Goal: Task Accomplishment & Management: Manage account settings

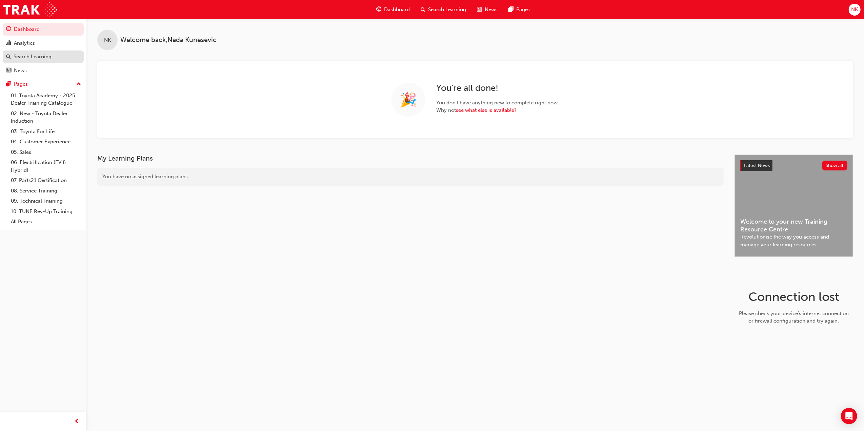
click at [48, 56] on div "Search Learning" at bounding box center [33, 57] width 38 height 8
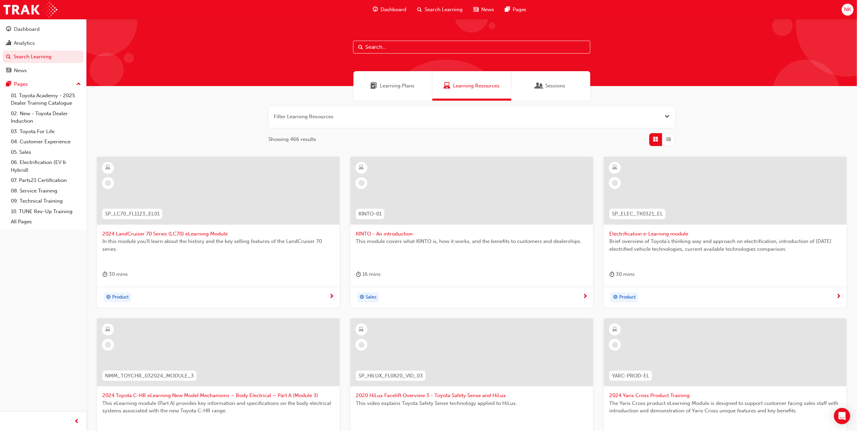
click at [426, 43] on input "text" at bounding box center [471, 47] width 237 height 13
type input "ccc"
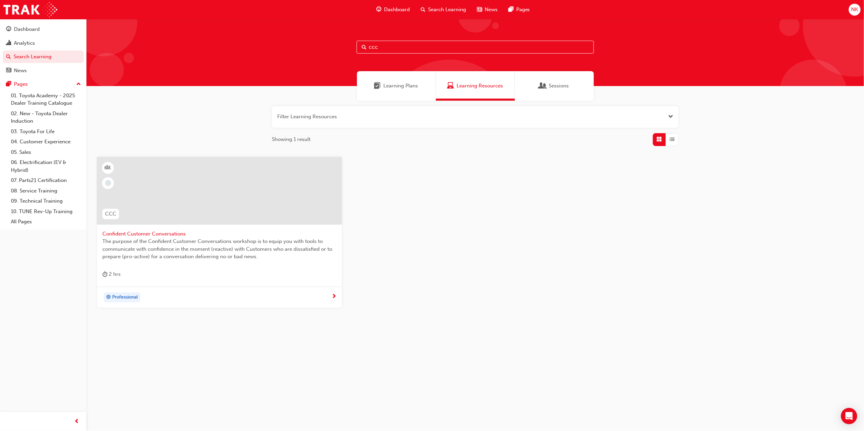
click at [212, 184] on div at bounding box center [219, 191] width 245 height 68
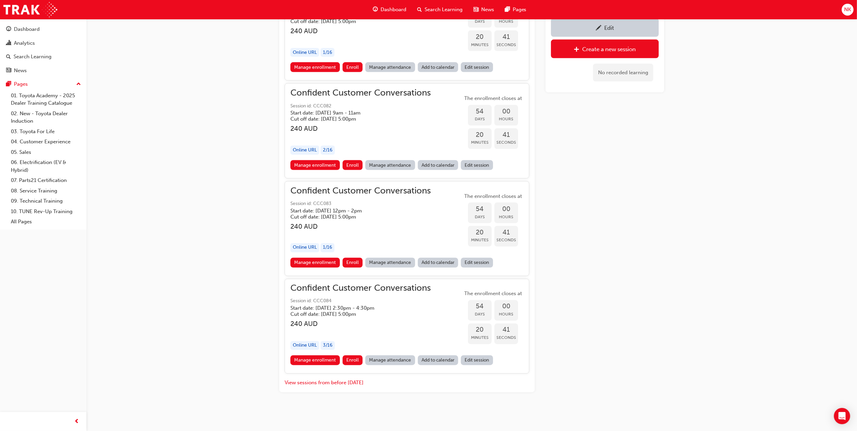
scroll to position [1055, 0]
click at [37, 57] on div "Search Learning" at bounding box center [33, 57] width 38 height 8
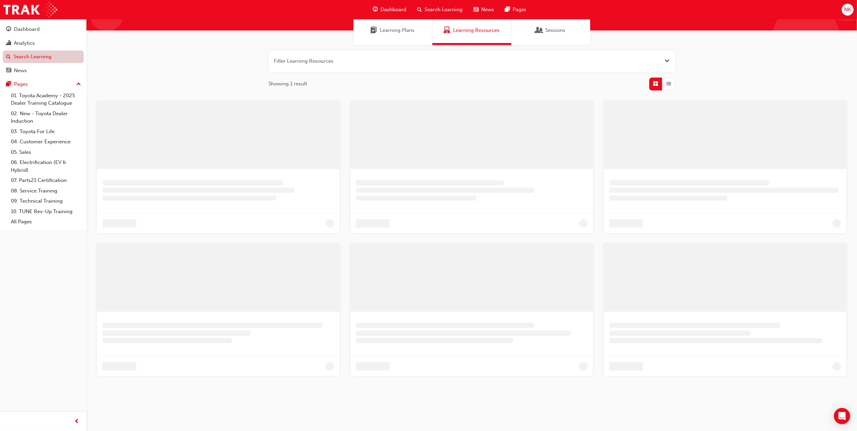
scroll to position [56, 0]
click at [435, 9] on span "Search Learning" at bounding box center [444, 10] width 38 height 8
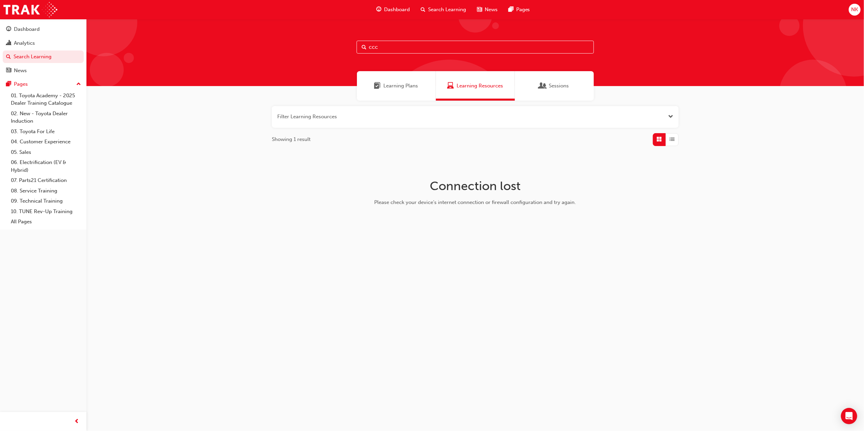
drag, startPoint x: 392, startPoint y: 45, endPoint x: 329, endPoint y: 49, distance: 63.5
click at [329, 49] on div "ccc" at bounding box center [475, 52] width 778 height 67
type input "gea"
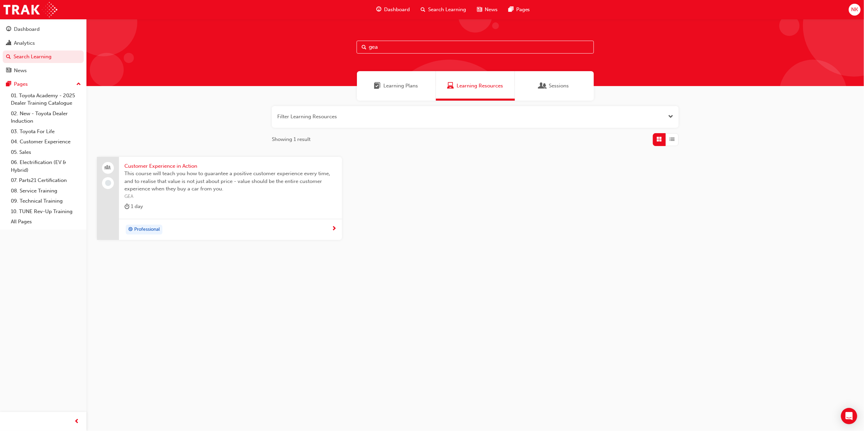
click at [163, 168] on span "Customer Experience in Action" at bounding box center [230, 166] width 212 height 8
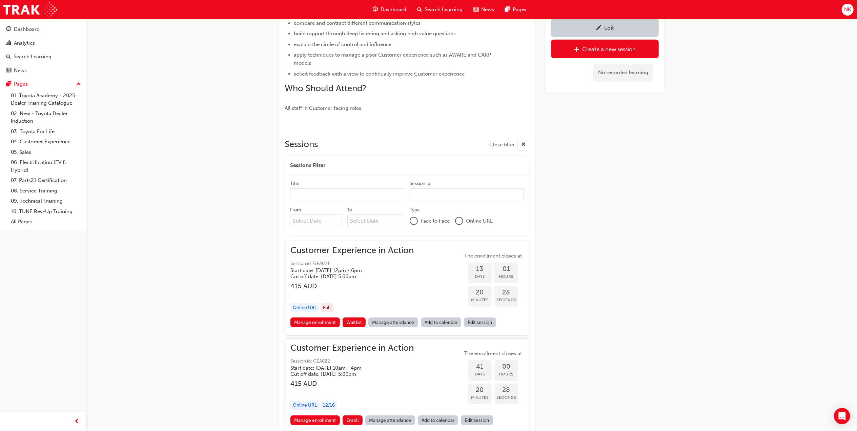
scroll to position [335, 0]
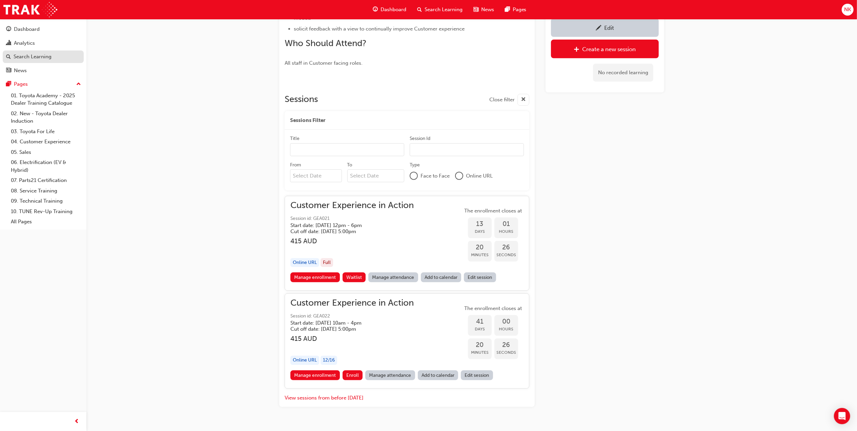
click at [40, 57] on div "Search Learning" at bounding box center [33, 57] width 38 height 8
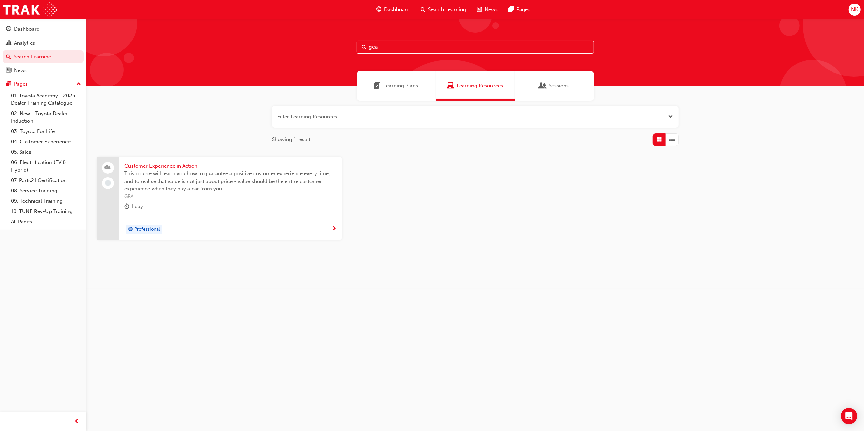
drag, startPoint x: 389, startPoint y: 46, endPoint x: 330, endPoint y: 46, distance: 59.3
click at [330, 46] on div "gea" at bounding box center [475, 52] width 778 height 67
type input "cem2"
click at [254, 182] on span "In retail car sales, almost nothing is more important for a successful business…" at bounding box center [230, 181] width 212 height 23
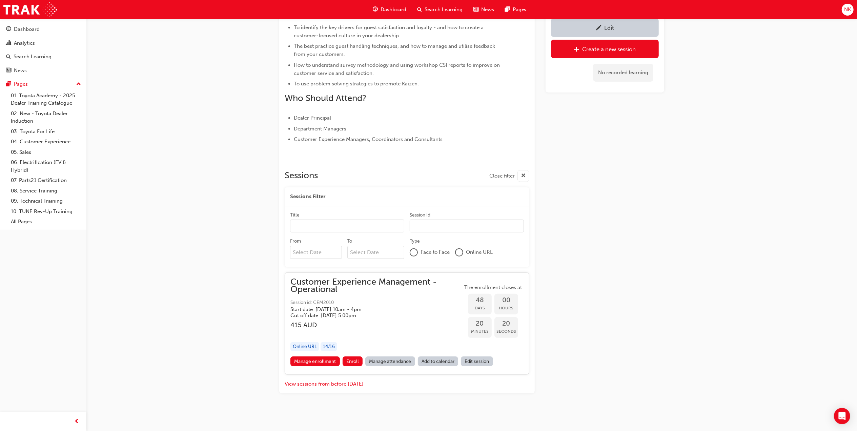
scroll to position [230, 0]
click at [45, 62] on link "Search Learning" at bounding box center [43, 57] width 81 height 13
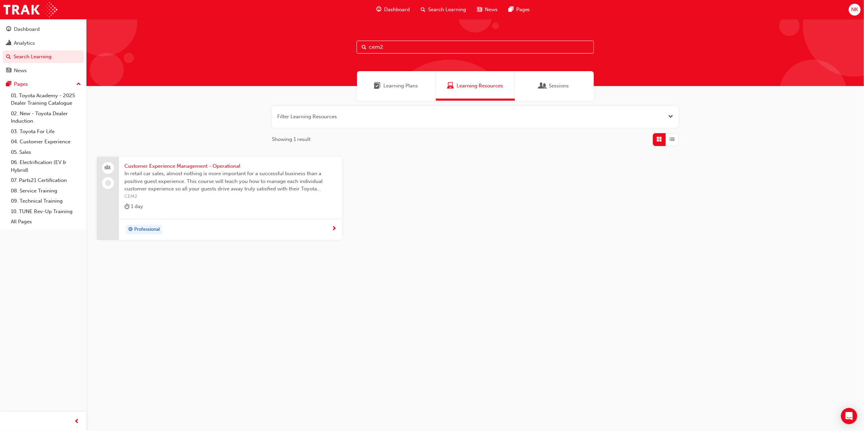
drag, startPoint x: 398, startPoint y: 52, endPoint x: 333, endPoint y: 52, distance: 64.8
click at [333, 52] on div "cem2" at bounding box center [475, 52] width 778 height 67
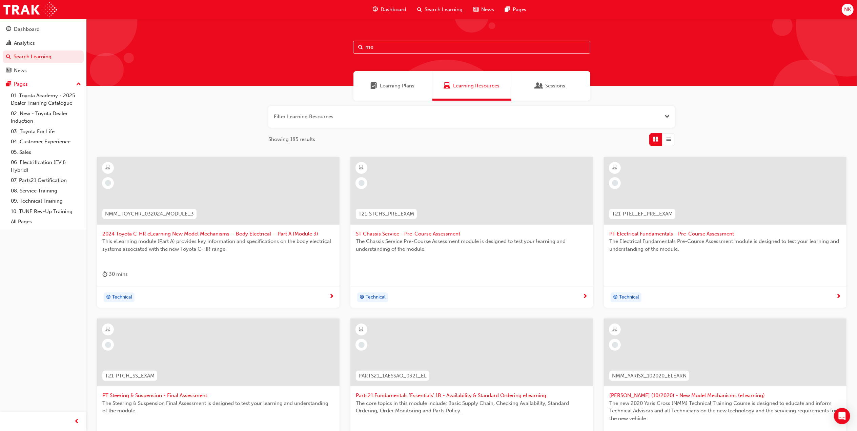
click at [418, 49] on input "me" at bounding box center [471, 47] width 237 height 13
type input "me1"
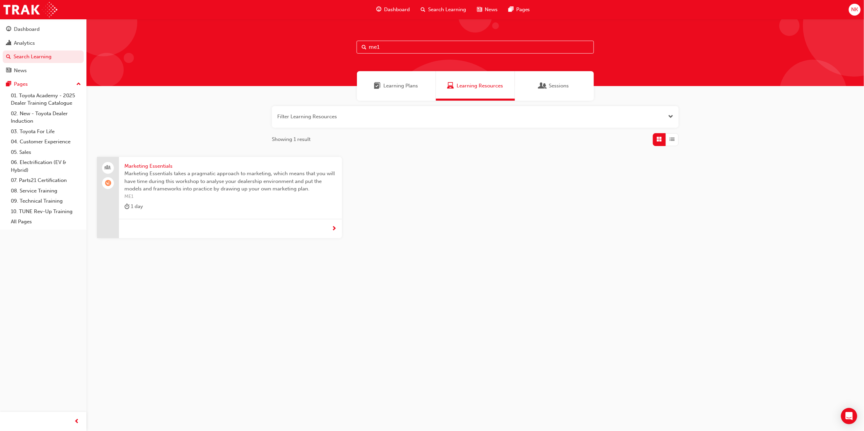
click at [179, 177] on span "Marketing Essentials takes a pragmatic approach to marketing, which means that …" at bounding box center [230, 181] width 212 height 23
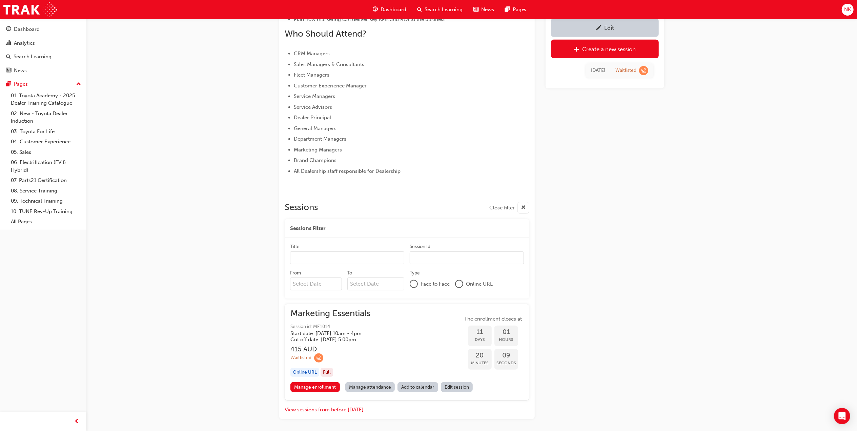
scroll to position [324, 0]
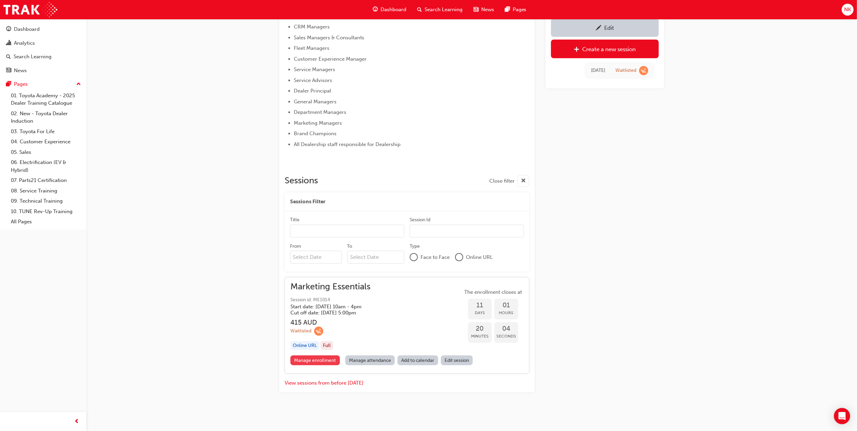
click at [307, 364] on link "Manage enrollment" at bounding box center [315, 361] width 49 height 10
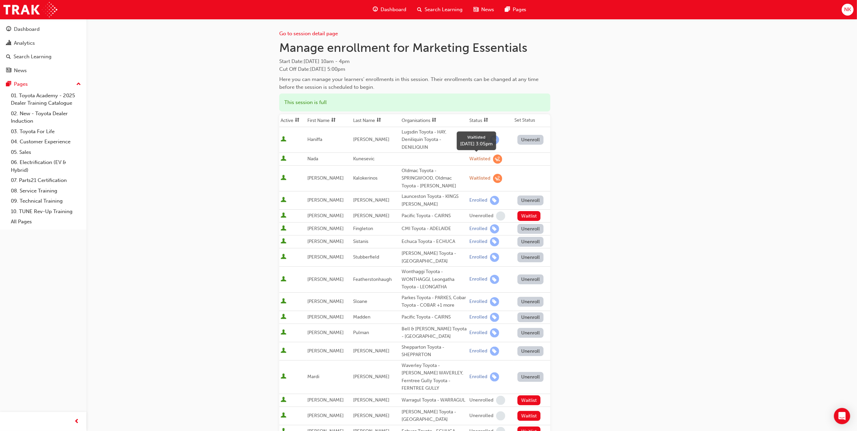
click at [484, 159] on div "Waitlisted" at bounding box center [480, 159] width 21 height 6
click at [288, 161] on div at bounding box center [293, 159] width 24 height 9
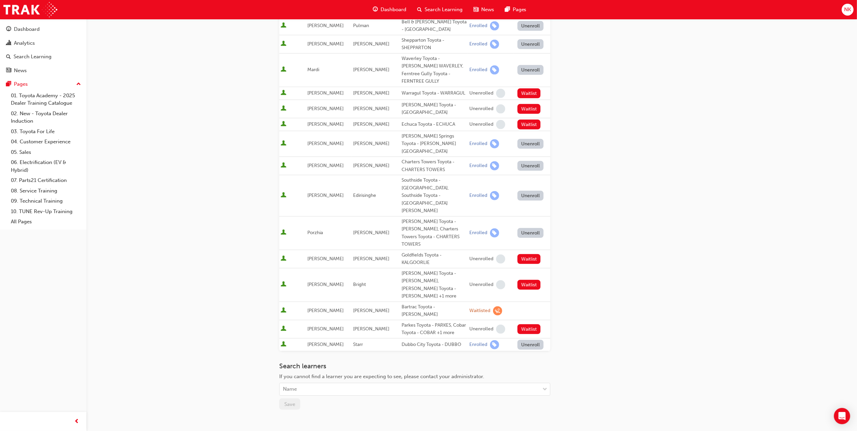
scroll to position [316, 0]
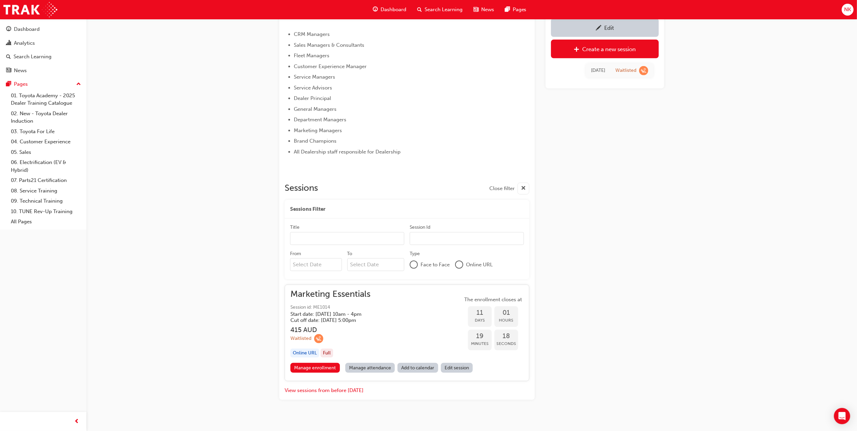
scroll to position [324, 0]
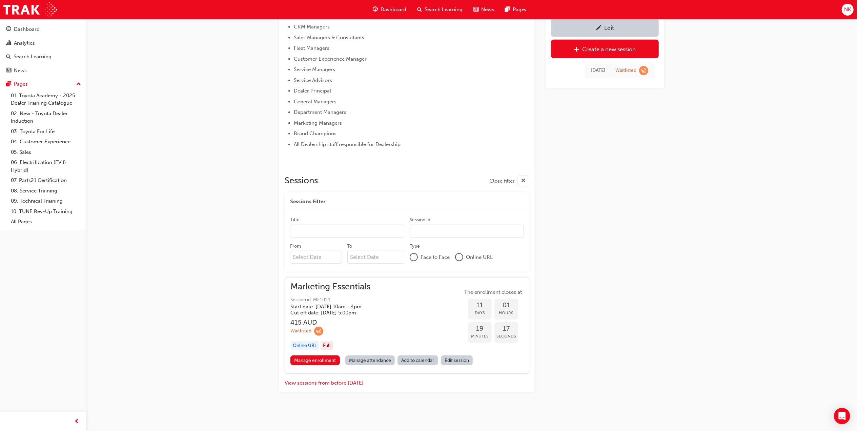
click at [236, 180] on div "Marketing Essentials Instructor led 1 day 415 ME1 Welcome to the Marketing Esse…" at bounding box center [428, 53] width 857 height 755
click at [372, 360] on link "Manage attendance" at bounding box center [370, 361] width 50 height 10
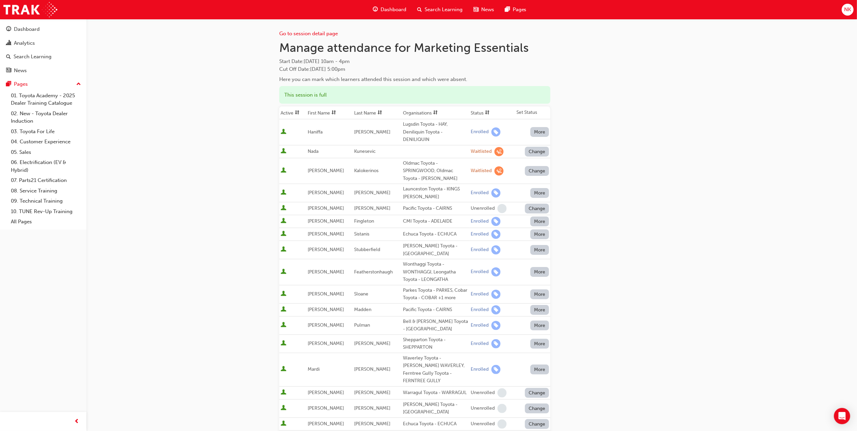
click at [542, 151] on button "Change" at bounding box center [537, 152] width 24 height 10
click at [542, 178] on div "Unenrolled" at bounding box center [532, 181] width 26 height 8
click at [629, 164] on div "Go to session detail page Manage attendance for Marketing Essentials Start Date…" at bounding box center [471, 404] width 385 height 771
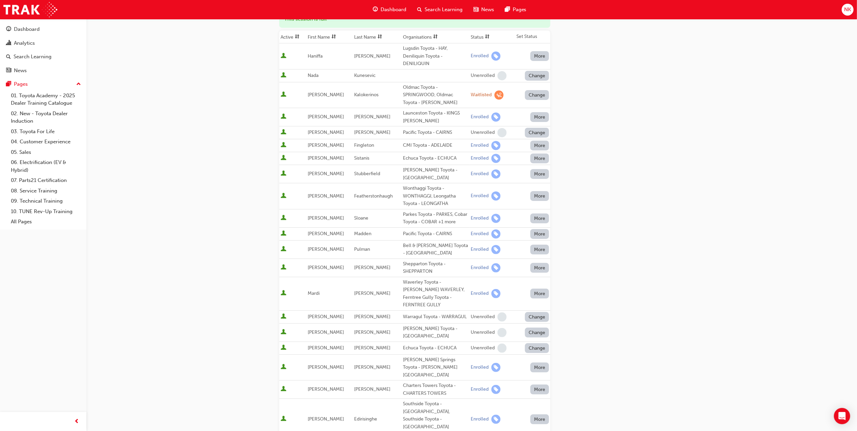
scroll to position [316, 0]
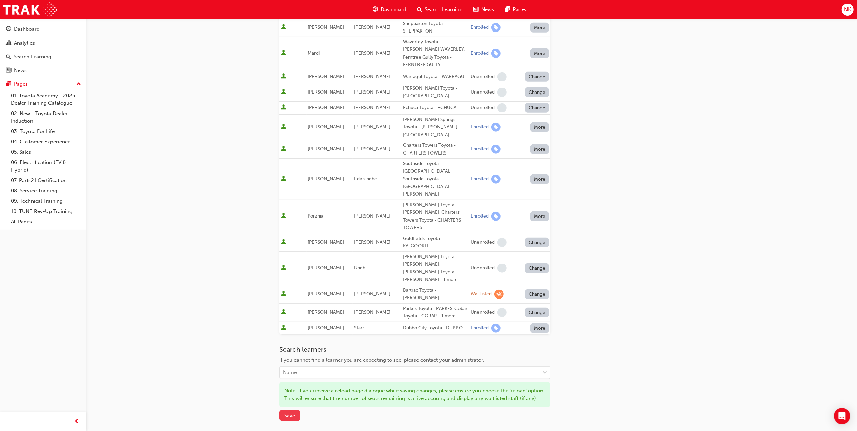
click at [291, 410] on button "Save" at bounding box center [289, 415] width 21 height 11
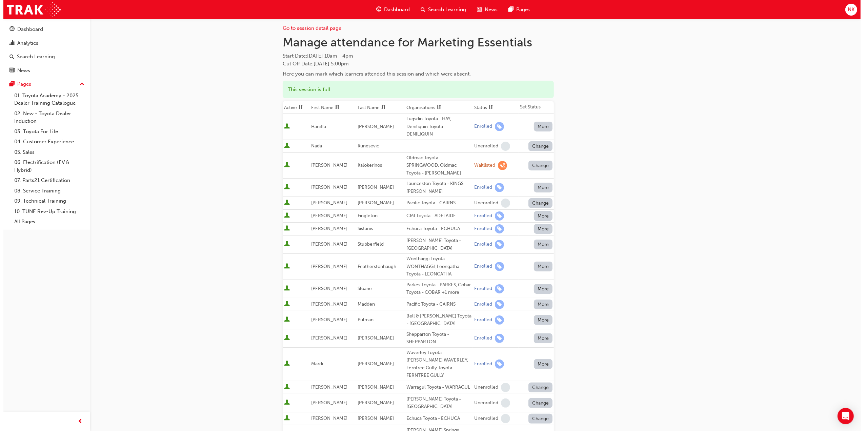
scroll to position [0, 0]
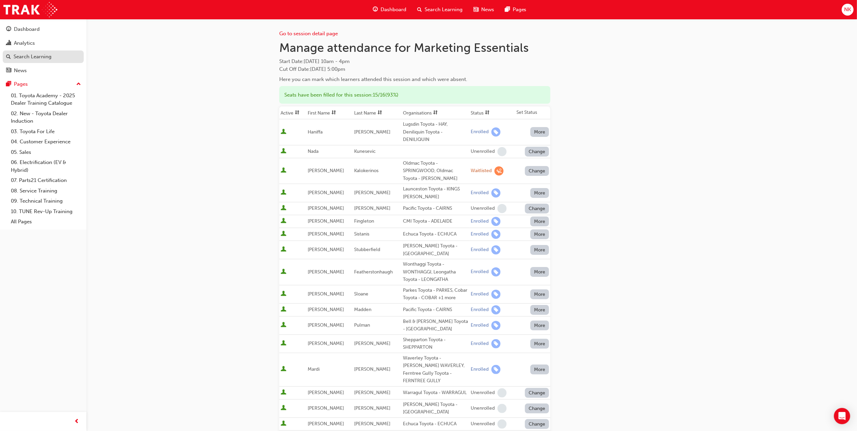
drag, startPoint x: 33, startPoint y: 56, endPoint x: 39, endPoint y: 56, distance: 6.1
click at [33, 56] on div "Search Learning" at bounding box center [33, 57] width 38 height 8
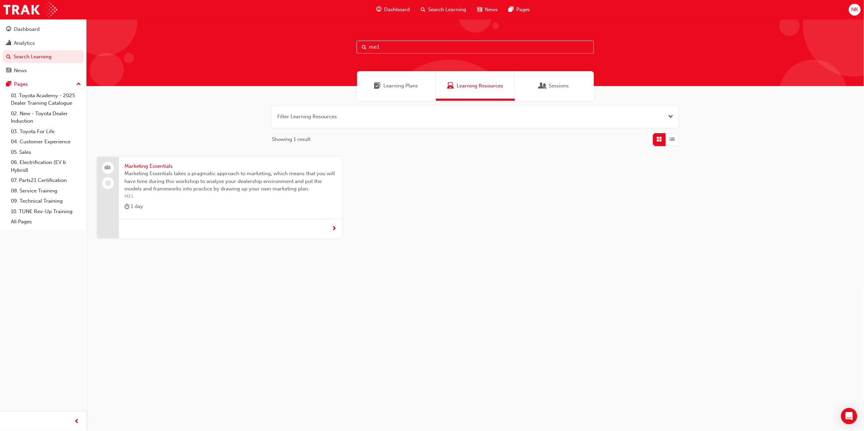
click at [391, 49] on input "me1" at bounding box center [475, 47] width 237 height 13
drag, startPoint x: 314, startPoint y: 47, endPoint x: 292, endPoint y: 47, distance: 22.0
click at [292, 47] on div "me1" at bounding box center [475, 52] width 778 height 67
type input "dsms"
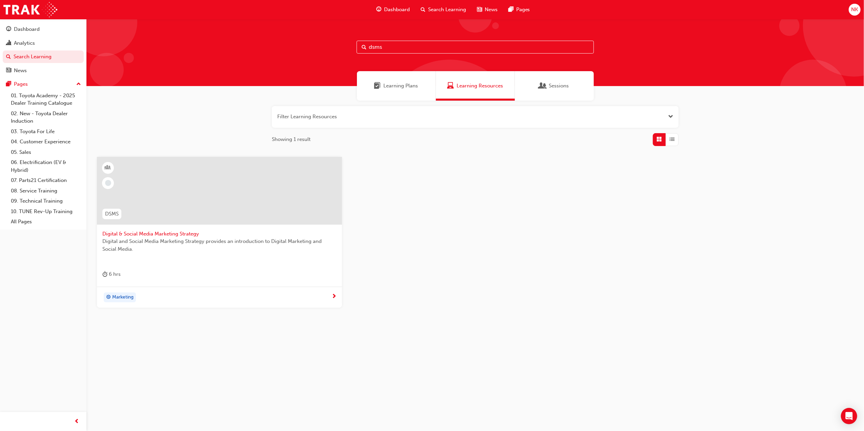
drag, startPoint x: 178, startPoint y: 233, endPoint x: 407, endPoint y: 239, distance: 228.6
click at [178, 234] on span "Digital & Social Media Marketing Strategy" at bounding box center [219, 234] width 234 height 8
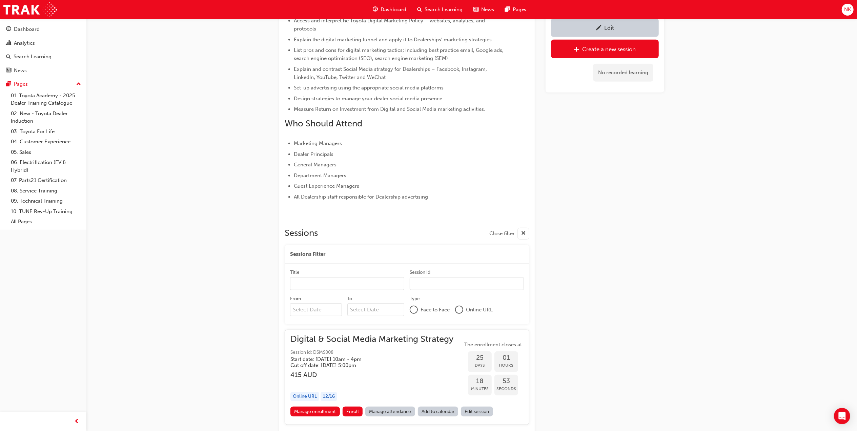
scroll to position [353, 0]
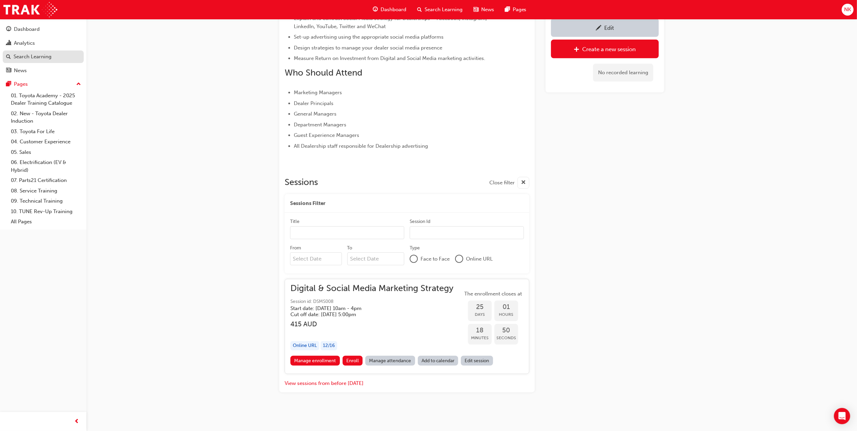
click at [53, 54] on div "Search Learning" at bounding box center [43, 57] width 74 height 8
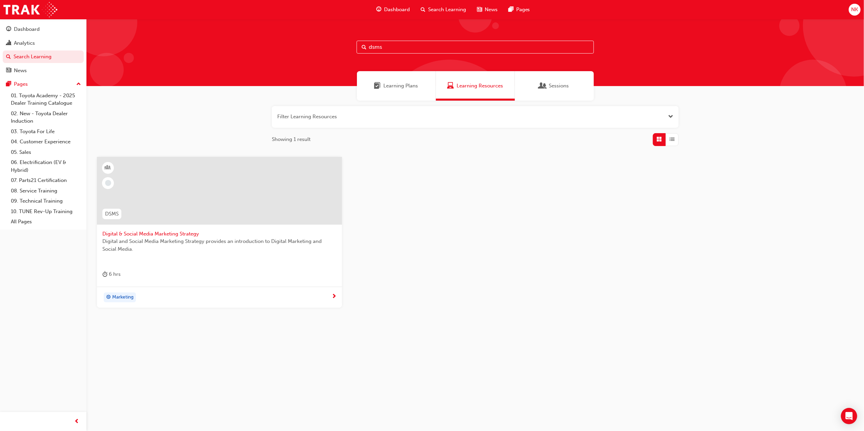
drag, startPoint x: 387, startPoint y: 44, endPoint x: 323, endPoint y: 45, distance: 63.7
click at [323, 45] on div "dsms" at bounding box center [475, 52] width 778 height 67
type input "idm"
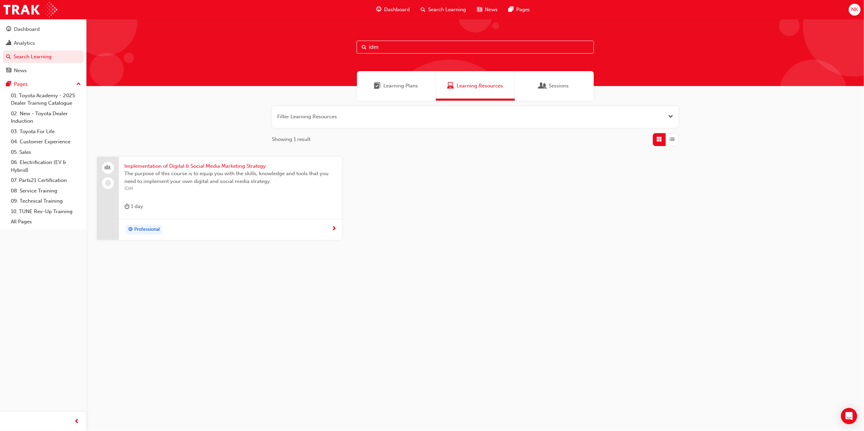
click at [195, 162] on span "Implementation of Digital & Social Media Marketing Strategy" at bounding box center [230, 166] width 212 height 8
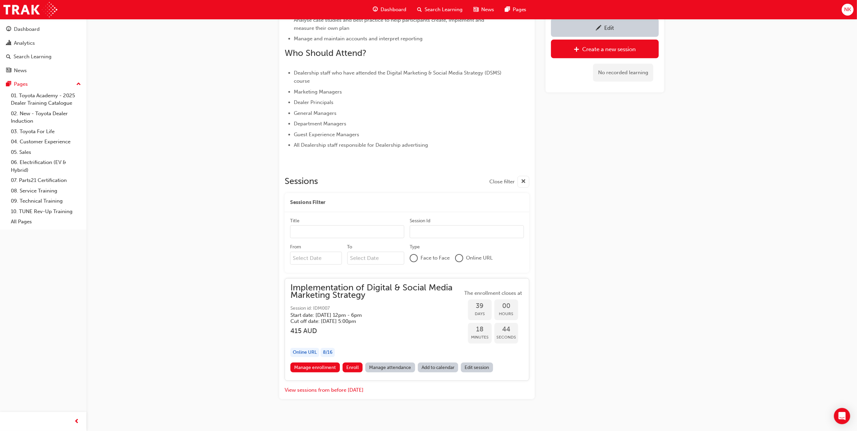
scroll to position [337, 0]
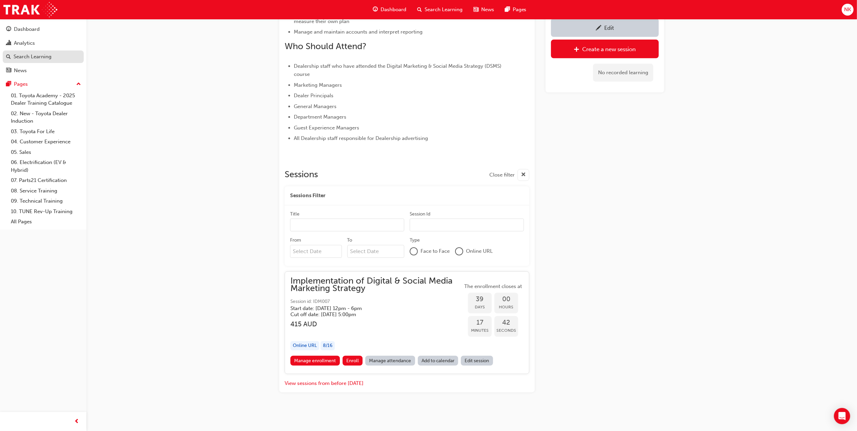
click at [22, 56] on div "Search Learning" at bounding box center [33, 57] width 38 height 8
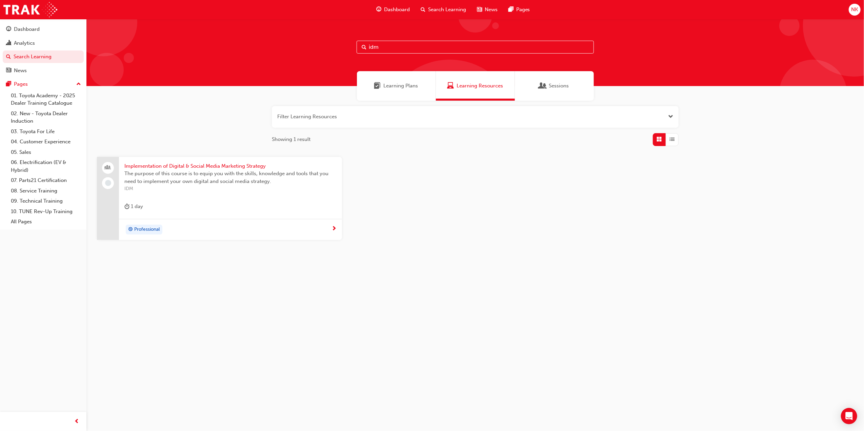
drag, startPoint x: 395, startPoint y: 46, endPoint x: 330, endPoint y: 48, distance: 64.4
click at [330, 48] on div "idm" at bounding box center [475, 52] width 778 height 67
type input "me1"
click at [165, 163] on span "Marketing Essentials" at bounding box center [230, 166] width 212 height 8
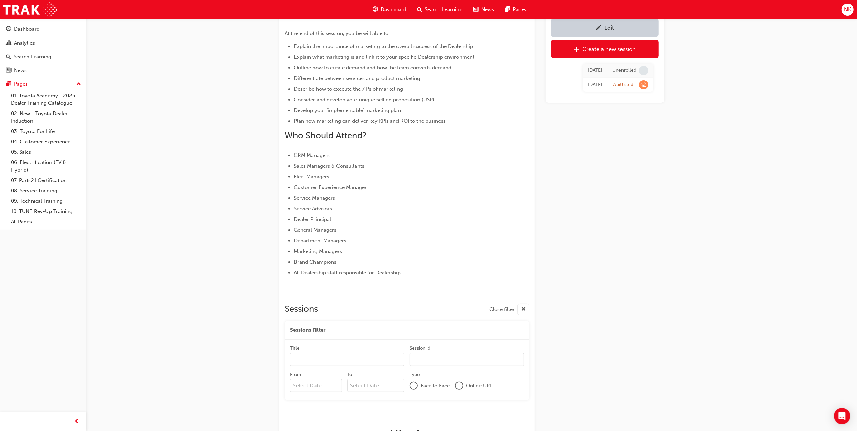
scroll to position [301, 0]
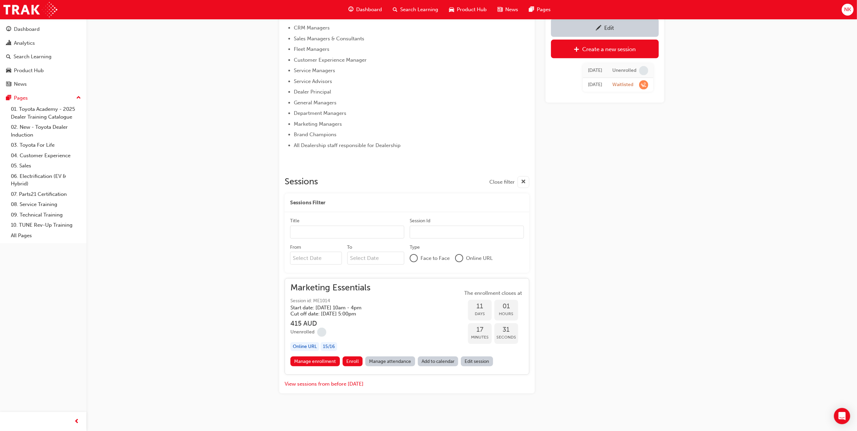
scroll to position [324, 0]
click at [316, 289] on span "Marketing Essentials" at bounding box center [332, 287] width 82 height 8
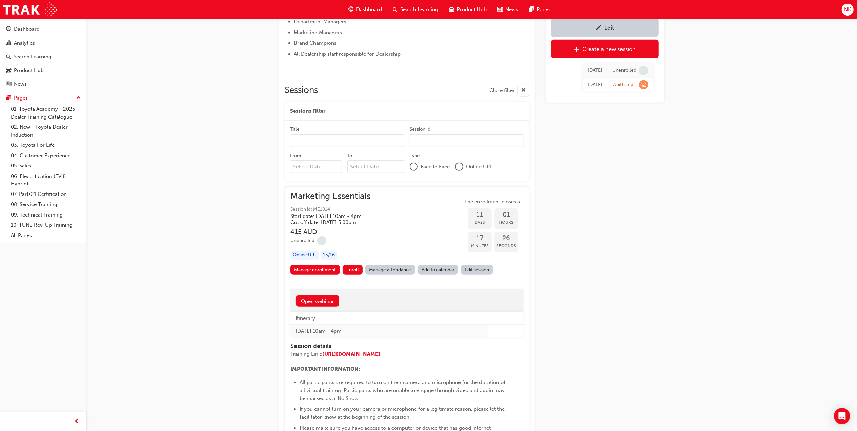
click at [324, 275] on div "Manage enrollment Enroll Manage attendance Add to calendar Edit session" at bounding box center [407, 271] width 233 height 13
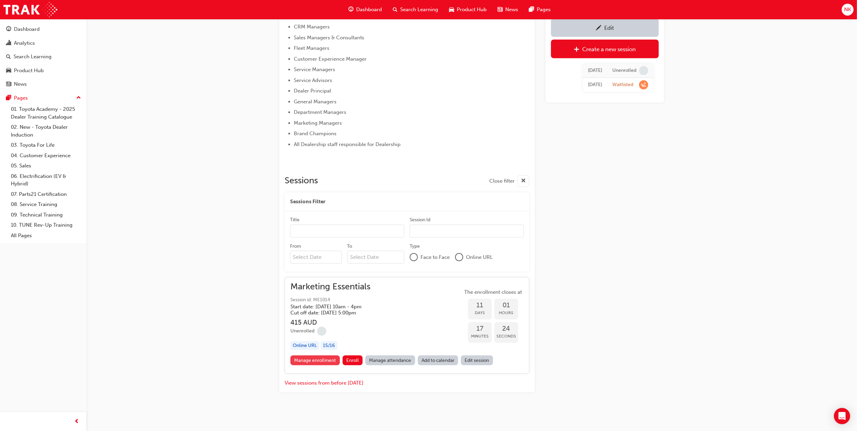
click at [322, 360] on link "Manage enrollment" at bounding box center [315, 361] width 49 height 10
click at [187, 250] on div "Marketing Essentials Instructor led 1 day 415 ME1 Welcome to the Marketing Esse…" at bounding box center [428, 54] width 857 height 755
click at [337, 285] on span "Marketing Essentials" at bounding box center [332, 287] width 82 height 8
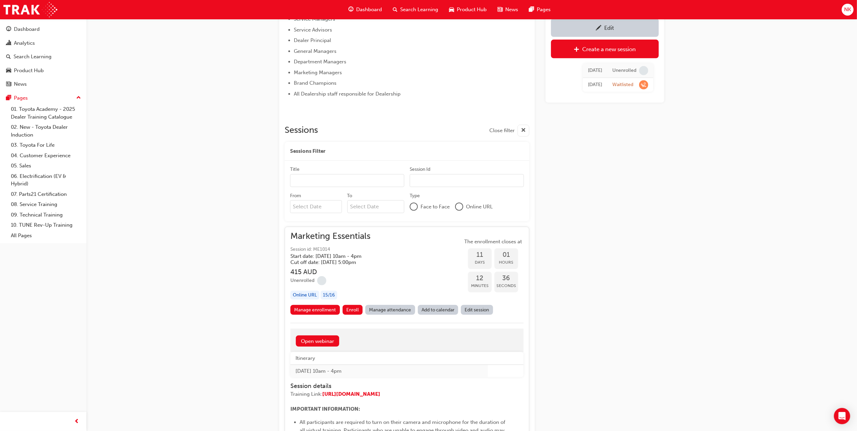
scroll to position [414, 0]
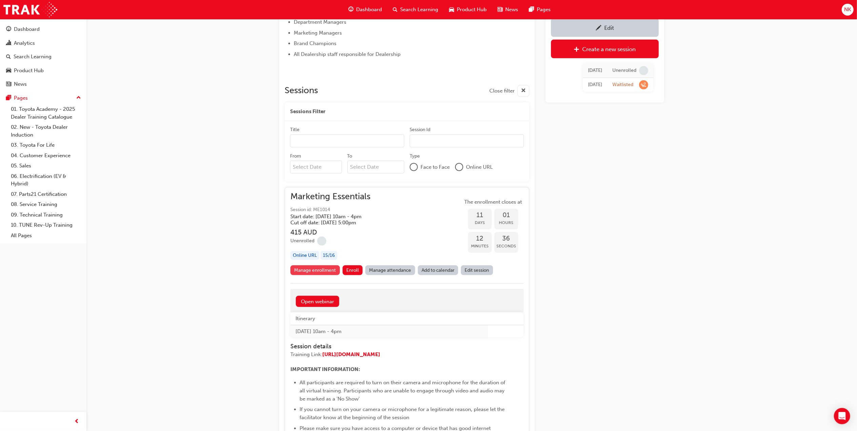
click at [322, 275] on link "Manage enrollment" at bounding box center [315, 270] width 49 height 10
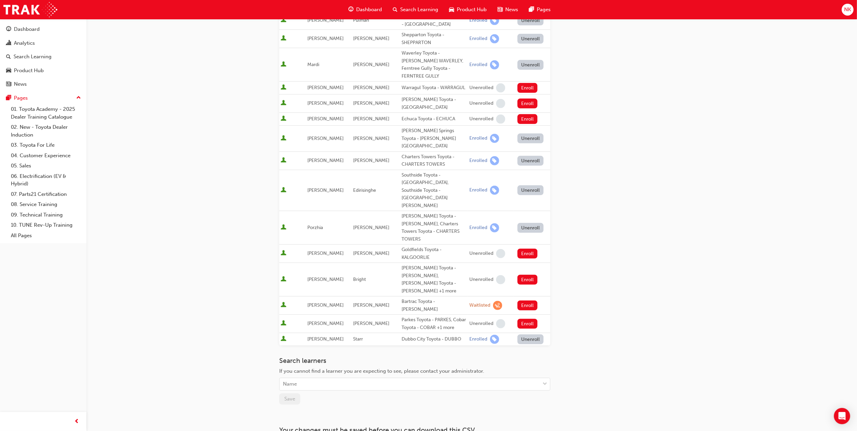
scroll to position [316, 0]
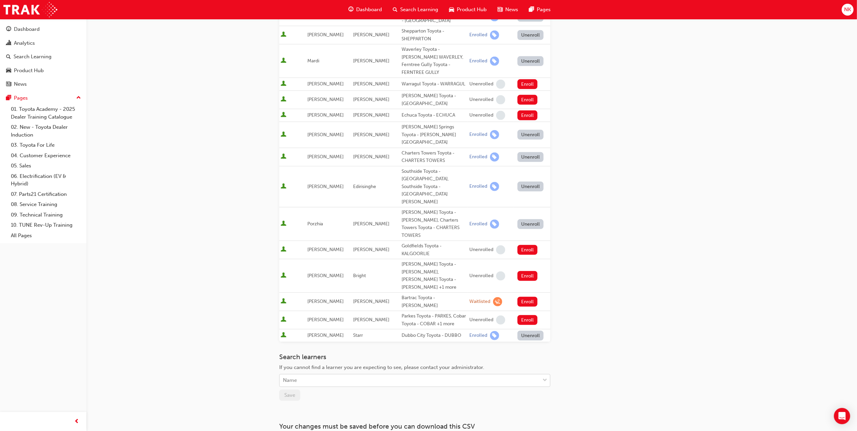
click at [319, 375] on div "Name" at bounding box center [410, 381] width 260 height 12
click at [187, 319] on div "Go to session detail page Manage enrollment for Marketing Essentials Start Date…" at bounding box center [428, 88] width 857 height 809
click at [167, 236] on div "Go to session detail page Manage enrollment for Marketing Essentials Start Date…" at bounding box center [428, 88] width 857 height 809
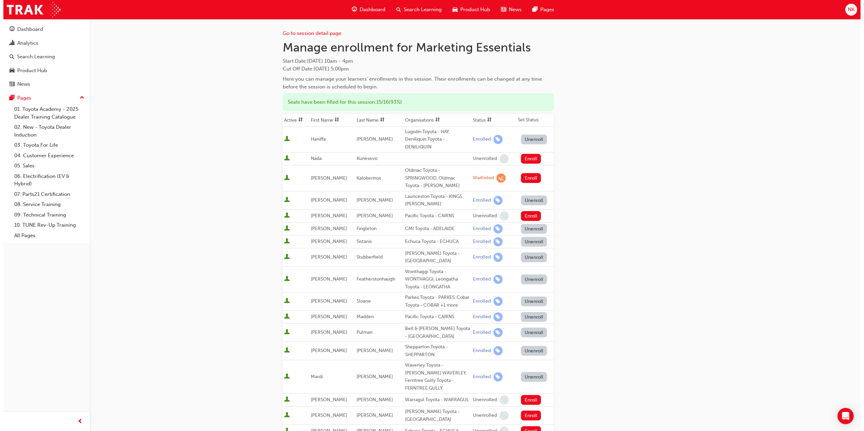
scroll to position [0, 0]
click at [327, 34] on link "Go to session detail page" at bounding box center [308, 34] width 59 height 6
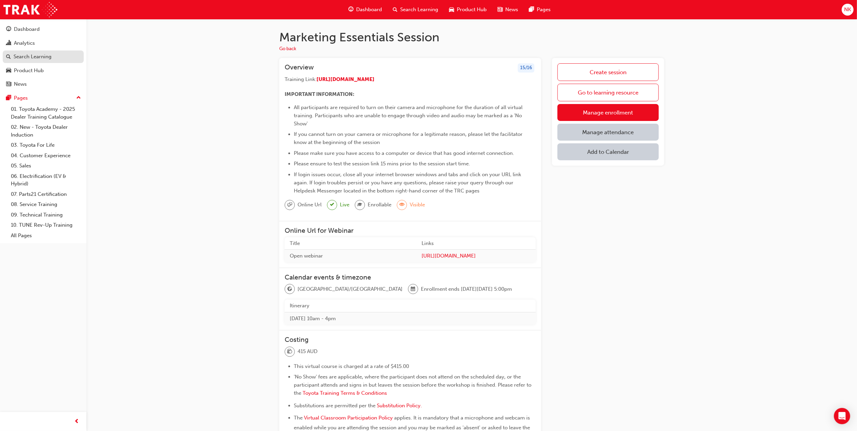
click at [37, 55] on div "Search Learning" at bounding box center [33, 57] width 38 height 8
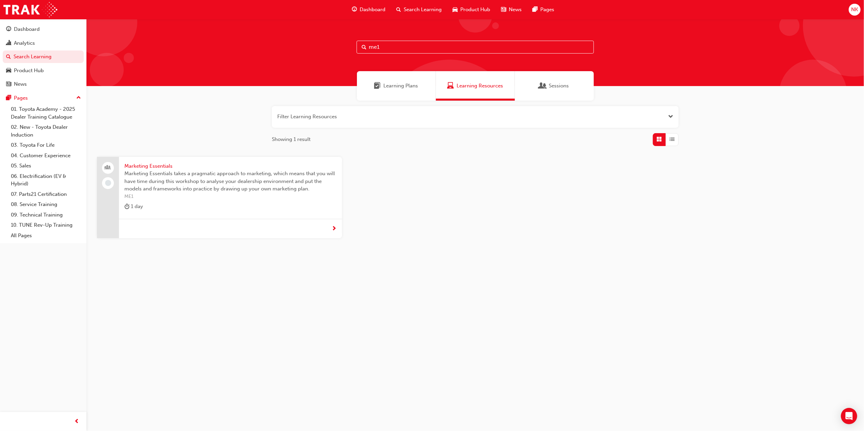
drag, startPoint x: 416, startPoint y: 47, endPoint x: 347, endPoint y: 46, distance: 68.5
click at [347, 46] on div "me1" at bounding box center [475, 52] width 778 height 67
type input "ccc"
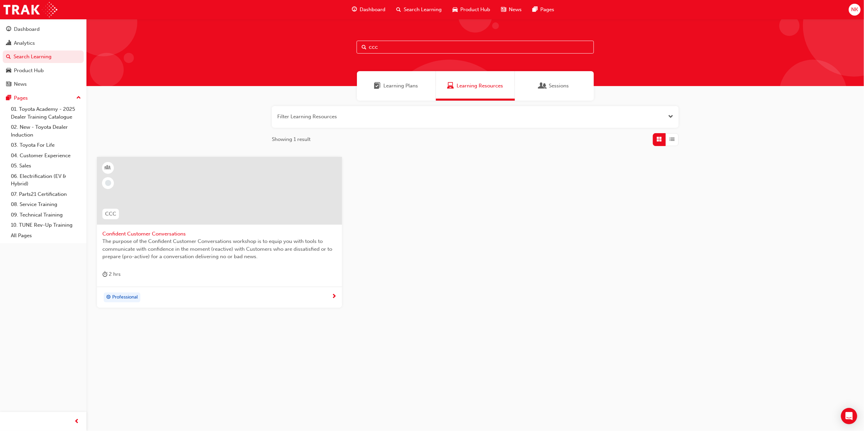
click at [250, 232] on span "Confident Customer Conversations" at bounding box center [219, 234] width 234 height 8
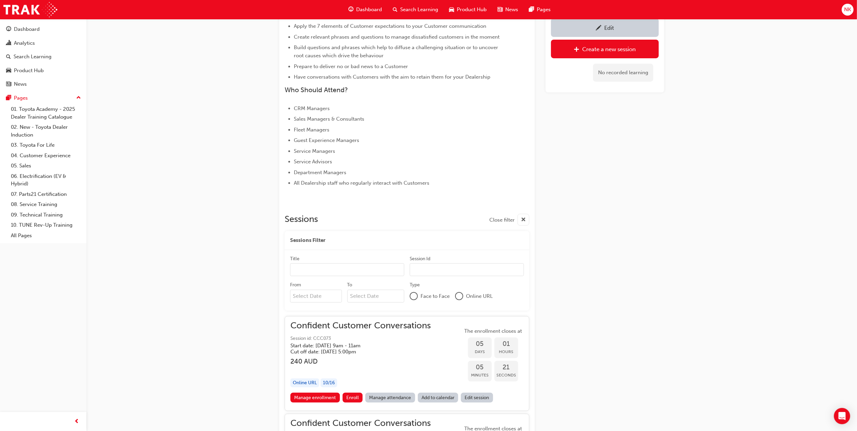
scroll to position [398, 0]
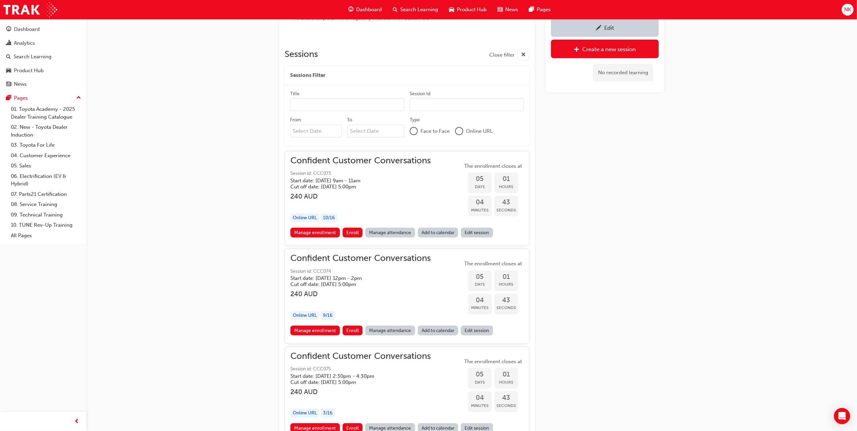
click at [315, 126] on input "From" at bounding box center [316, 131] width 52 height 13
click at [319, 212] on div "26" at bounding box center [318, 210] width 9 height 9
click at [319, 138] on input "From Previous Month Next Month August 2025 Su Mo Tu We Th Fr Sa 27 28 29 30 31 …" at bounding box center [316, 131] width 52 height 13
type input "26/08/25"
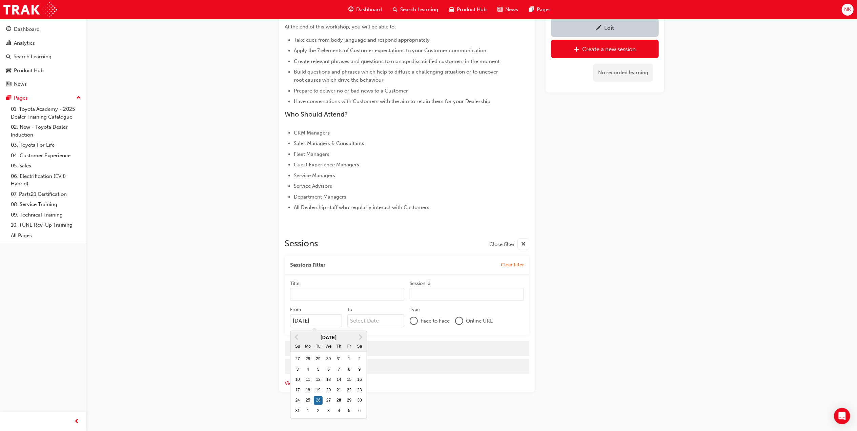
scroll to position [208, 0]
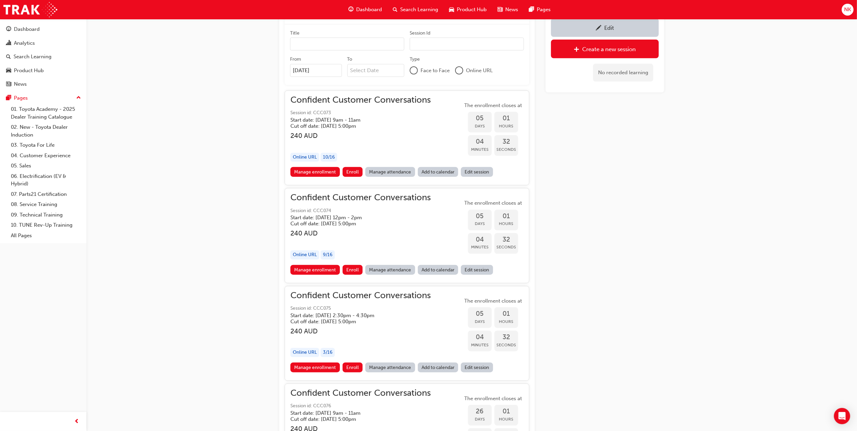
scroll to position [479, 0]
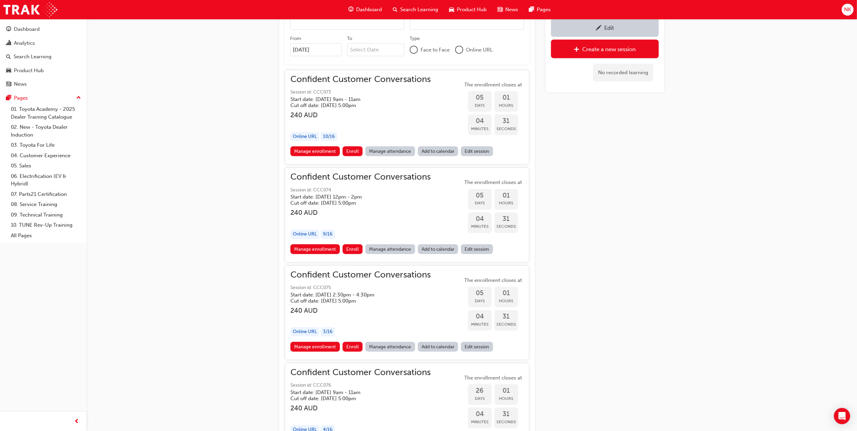
click at [617, 177] on div "Edit Create a new session No recorded learning" at bounding box center [605, 274] width 119 height 1384
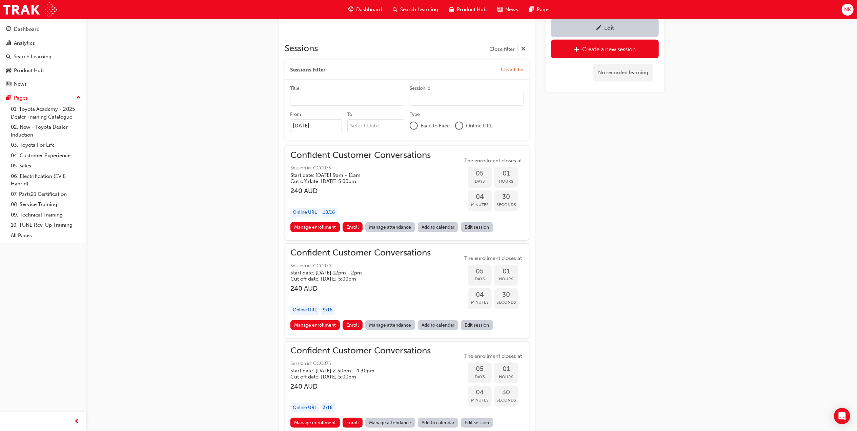
scroll to position [389, 0]
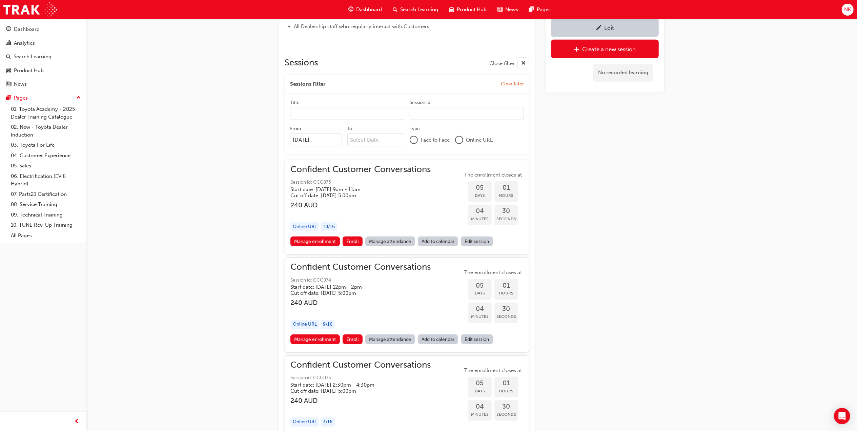
click at [317, 136] on input "26/08/25" at bounding box center [316, 140] width 52 height 13
click at [188, 154] on div "Confident Customer Conversations Instructor led Stream: Professional 2 hrs 240 …" at bounding box center [428, 353] width 857 height 1484
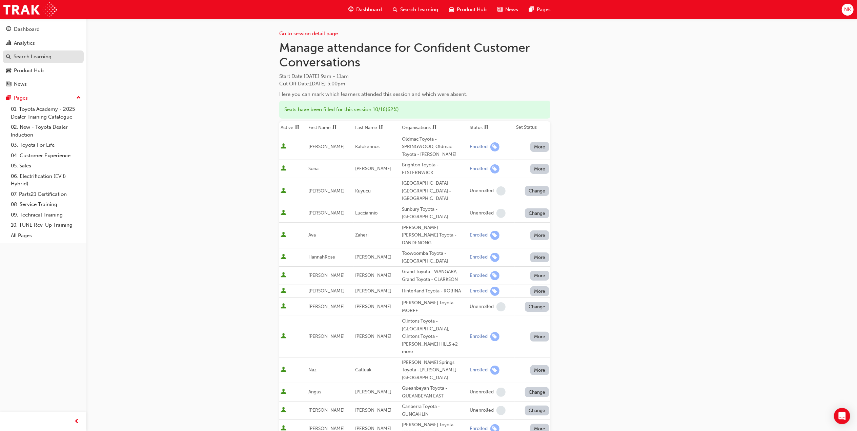
click at [39, 59] on div "Search Learning" at bounding box center [33, 57] width 38 height 8
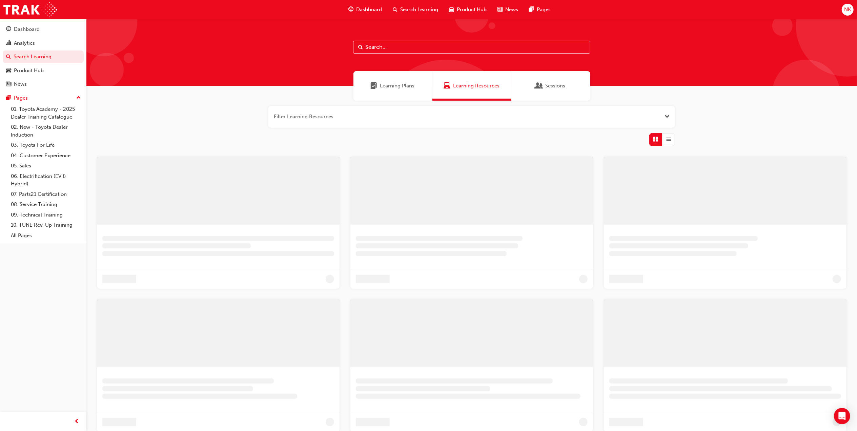
click at [424, 48] on input "text" at bounding box center [471, 47] width 237 height 13
type input "me1"
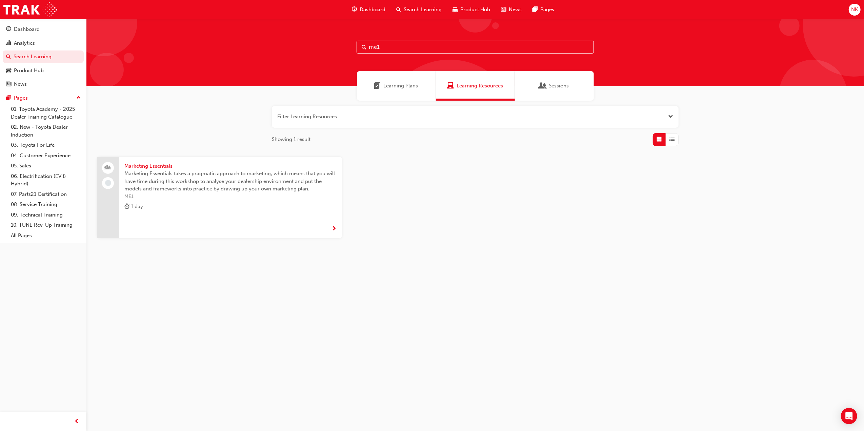
click at [188, 171] on span "Marketing Essentials takes a pragmatic approach to marketing, which means that …" at bounding box center [230, 181] width 212 height 23
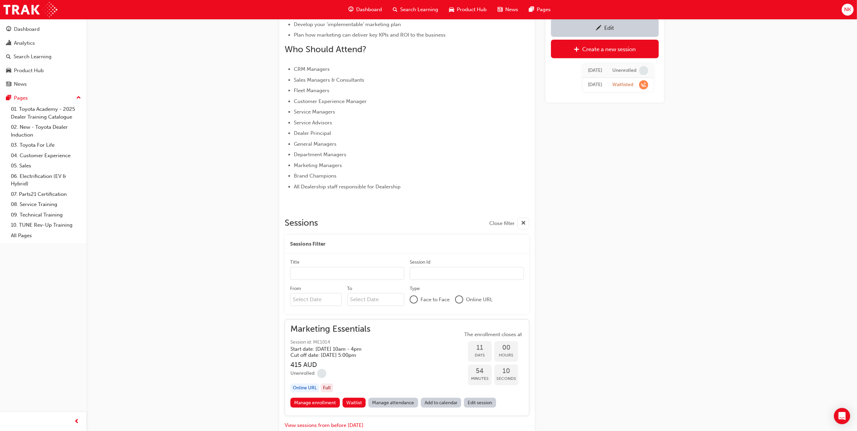
scroll to position [324, 0]
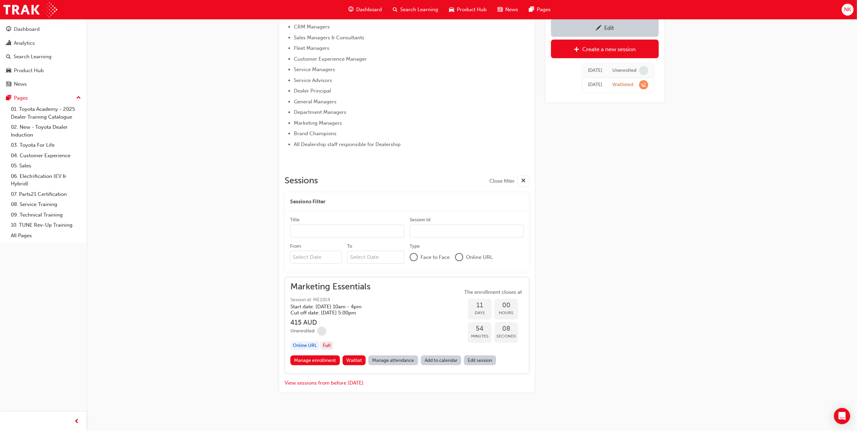
click at [352, 286] on span "Marketing Essentials" at bounding box center [332, 287] width 82 height 8
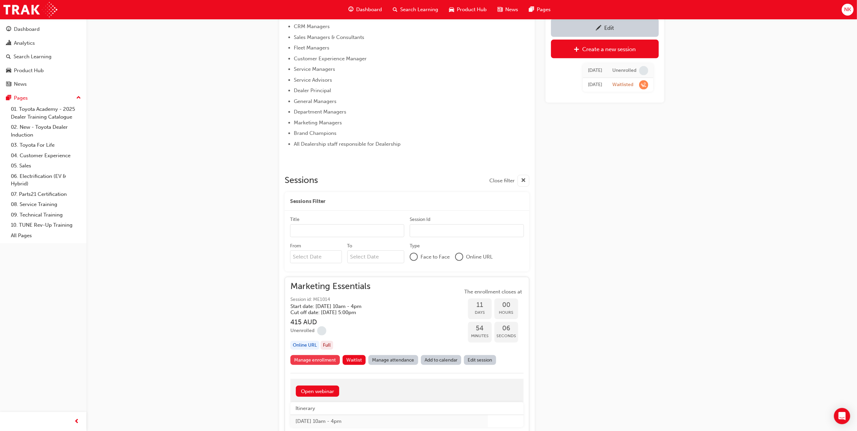
click at [321, 360] on link "Manage enrollment" at bounding box center [315, 360] width 49 height 10
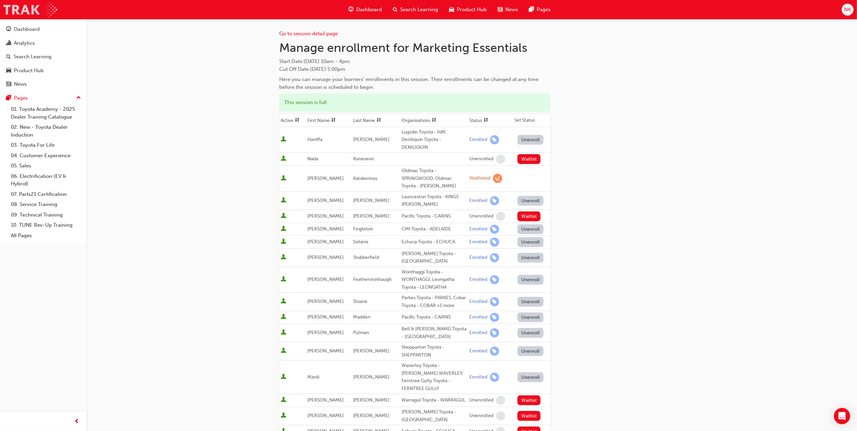
click at [14, 12] on img at bounding box center [30, 9] width 54 height 15
